Goal: Manage account settings

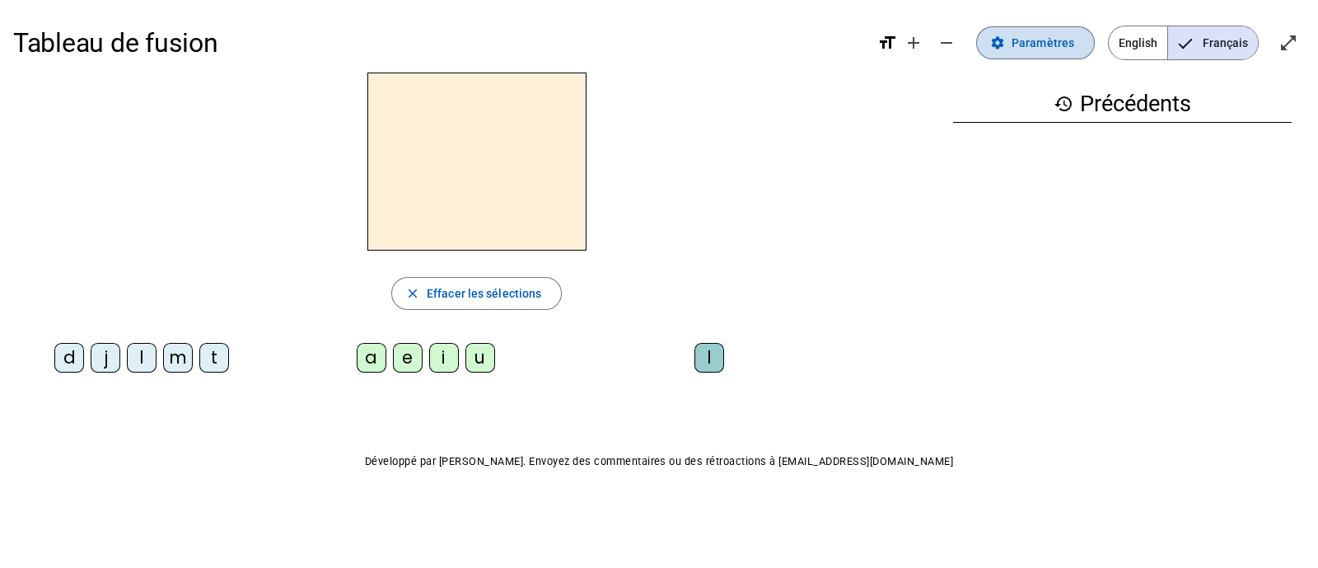
click at [1040, 45] on span "Paramètres" at bounding box center [1043, 43] width 63 height 20
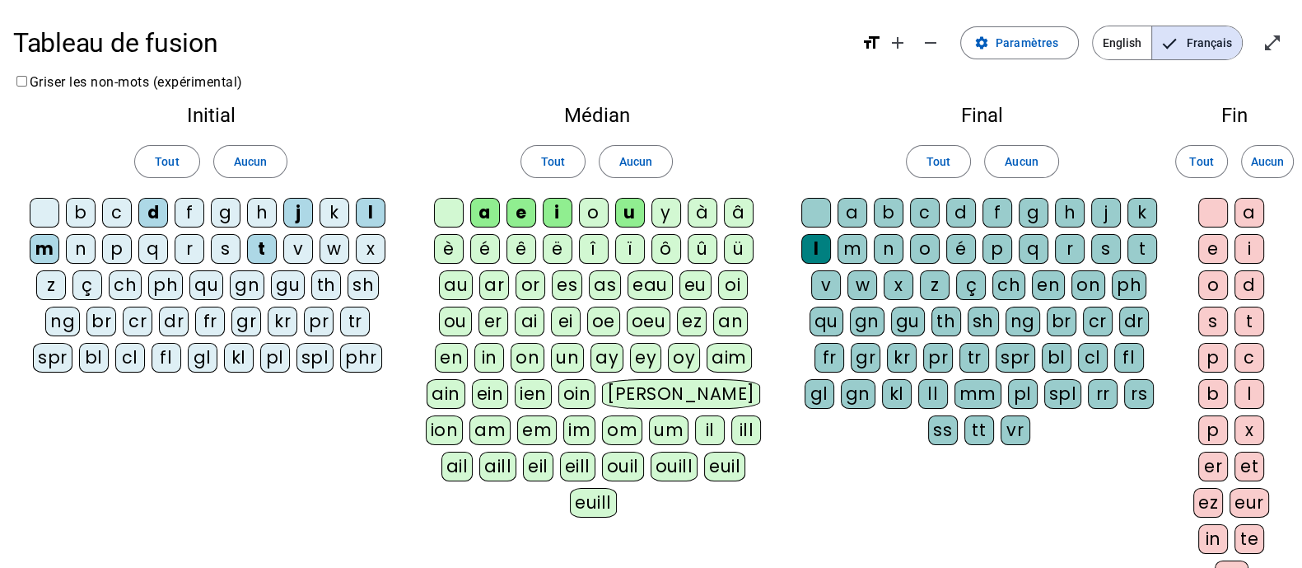
click at [591, 215] on div "o" at bounding box center [594, 213] width 30 height 30
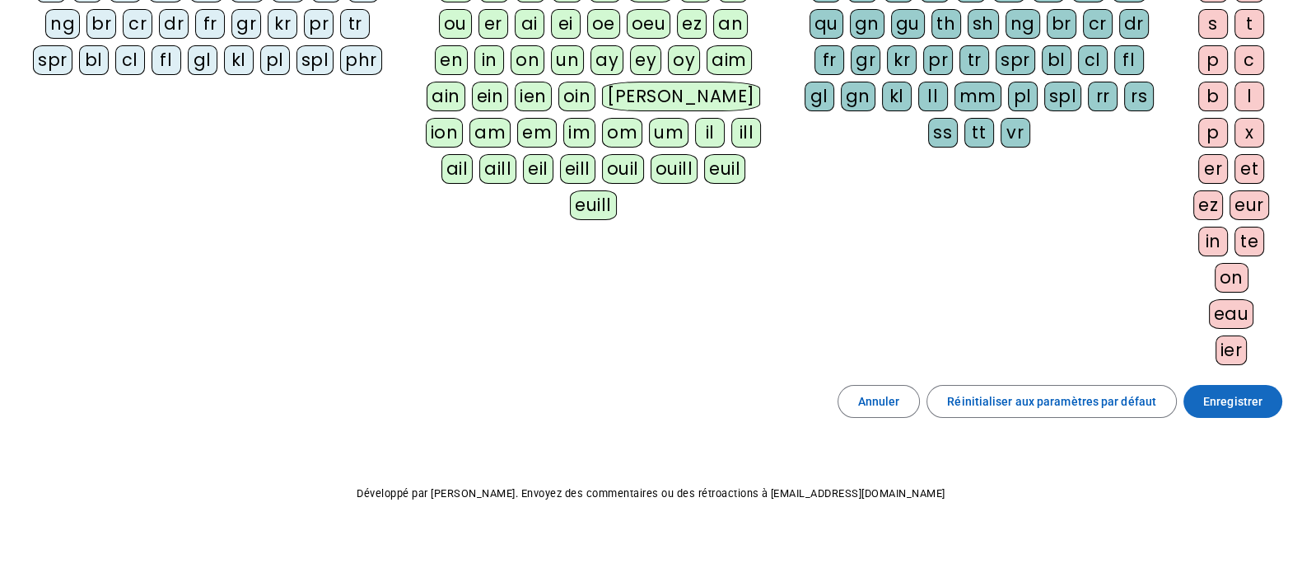
click at [1226, 396] on span "Enregistrer" at bounding box center [1232, 401] width 59 height 20
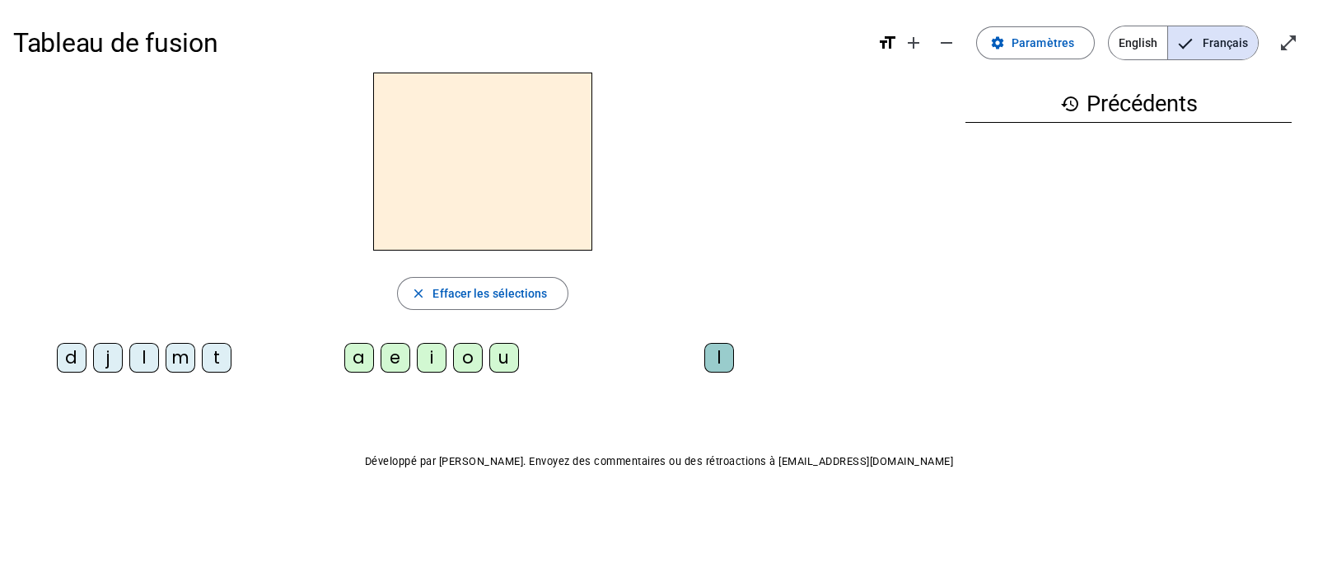
click at [75, 362] on div "d" at bounding box center [72, 358] width 30 height 30
click at [507, 363] on div "u" at bounding box center [504, 358] width 30 height 30
click at [217, 358] on div "t" at bounding box center [217, 358] width 30 height 30
click at [373, 360] on div "a" at bounding box center [359, 358] width 30 height 30
click at [393, 358] on div "e" at bounding box center [396, 358] width 30 height 30
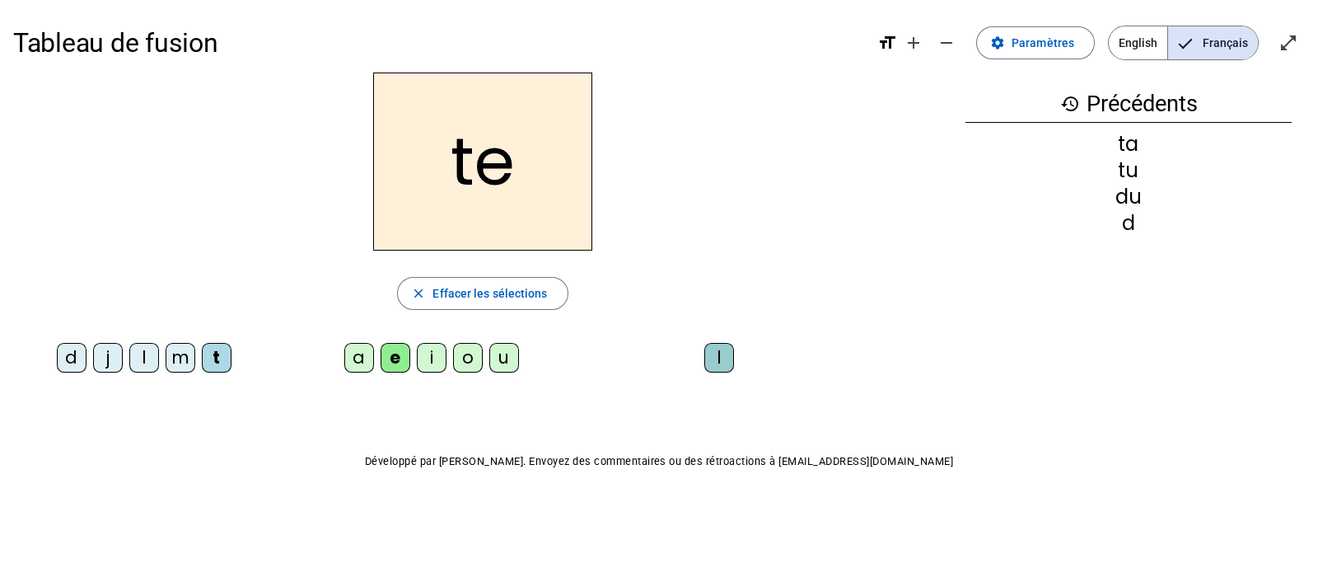
click at [71, 357] on div "d" at bounding box center [72, 358] width 30 height 30
click at [110, 359] on div "j" at bounding box center [108, 358] width 30 height 30
click at [185, 362] on div "m" at bounding box center [181, 358] width 30 height 30
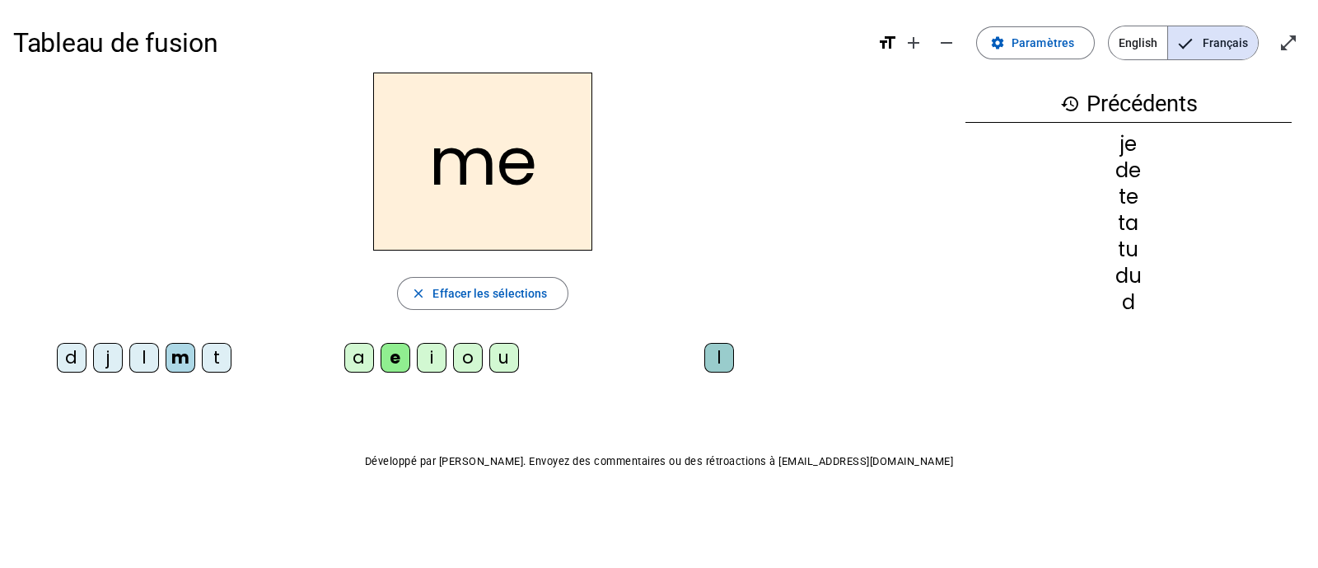
click at [354, 361] on div "a" at bounding box center [359, 358] width 30 height 30
click at [722, 355] on div "l" at bounding box center [719, 358] width 30 height 30
